Goal: Check status

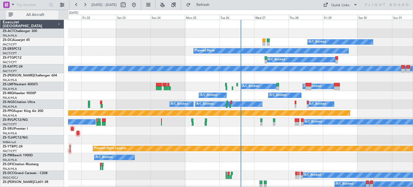
click at [44, 18] on button "All Aircraft" at bounding box center [32, 14] width 52 height 9
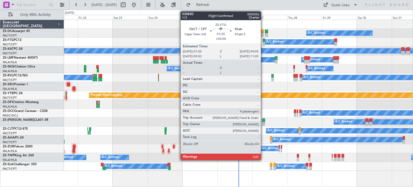
click at [263, 42] on div at bounding box center [263, 44] width 2 height 4
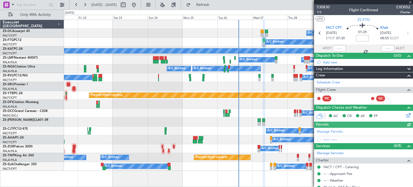
click at [405, 114] on icon at bounding box center [407, 114] width 4 height 4
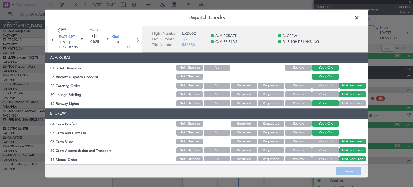
scroll to position [133, 0]
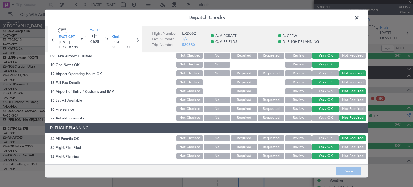
click at [299, 148] on button "Review" at bounding box center [298, 147] width 27 height 6
click at [297, 153] on button "Review" at bounding box center [298, 156] width 27 height 6
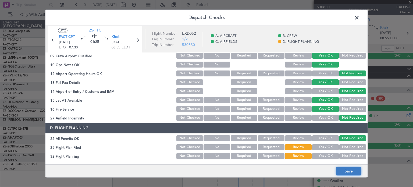
click at [352, 173] on button "Save" at bounding box center [349, 171] width 26 height 9
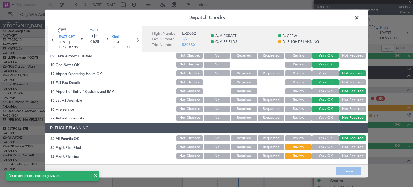
click at [359, 19] on span at bounding box center [359, 19] width 0 height 11
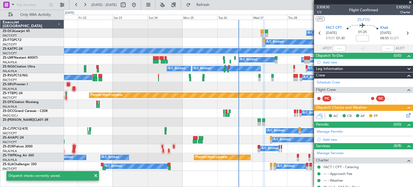
click at [408, 2] on span at bounding box center [409, 2] width 5 height 5
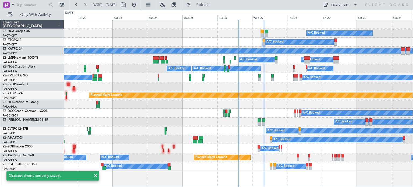
type input "0"
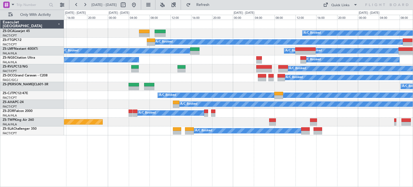
click at [267, 174] on div "A/C Booked A/C Booked A/C Booked A/C Booked A/C Booked A/C Booked A/C Booked A/…" at bounding box center [238, 103] width 349 height 167
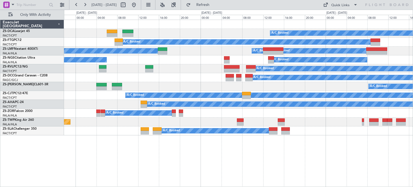
click at [319, 163] on div "A/C Booked A/C Booked A/C Booked A/C Booked A/C Booked A/C Booked A/C Booked A/…" at bounding box center [238, 103] width 349 height 167
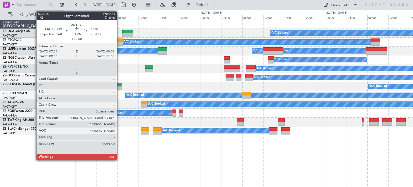
click at [119, 41] on div at bounding box center [118, 40] width 8 height 4
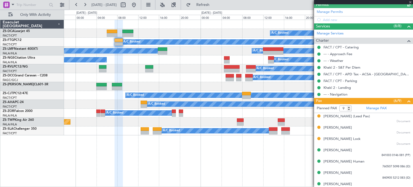
scroll to position [146, 0]
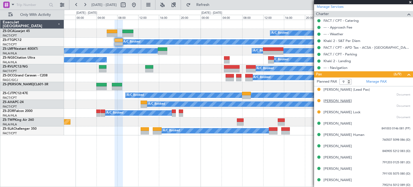
click at [331, 99] on div "Ammie Louw" at bounding box center [337, 100] width 28 height 5
click at [410, 1] on span at bounding box center [409, 2] width 5 height 5
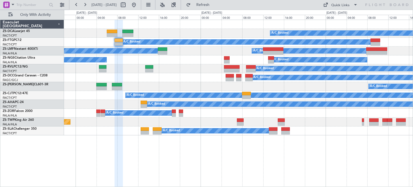
type input "0"
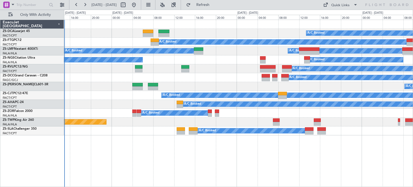
click at [182, 158] on div "A/C Booked A/C Booked A/C Booked A/C Booked A/C Booked A/C Booked A/C Booked A/…" at bounding box center [238, 103] width 349 height 167
